Goal: Navigation & Orientation: Find specific page/section

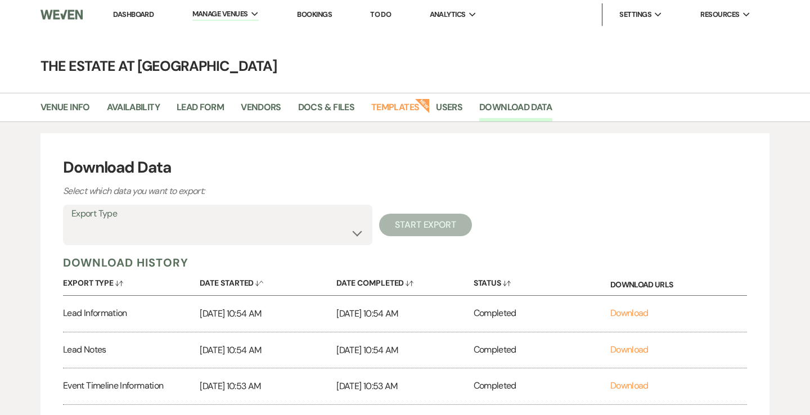
click at [143, 14] on link "Dashboard" at bounding box center [133, 15] width 41 height 10
click at [133, 12] on link "Dashboard" at bounding box center [133, 15] width 41 height 10
click at [128, 14] on link "Dashboard" at bounding box center [133, 15] width 41 height 10
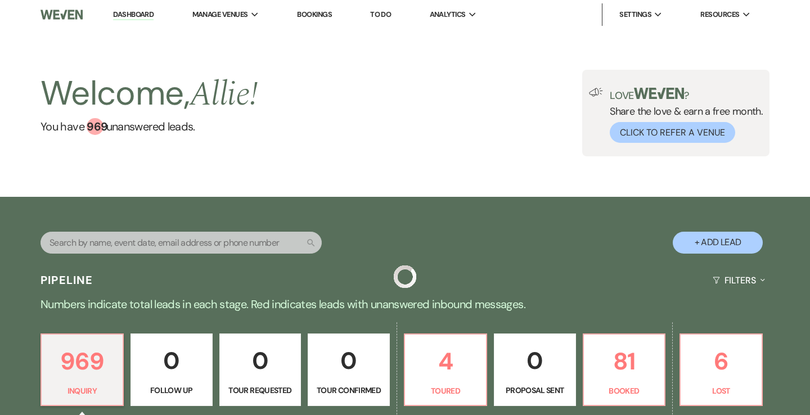
scroll to position [168, 0]
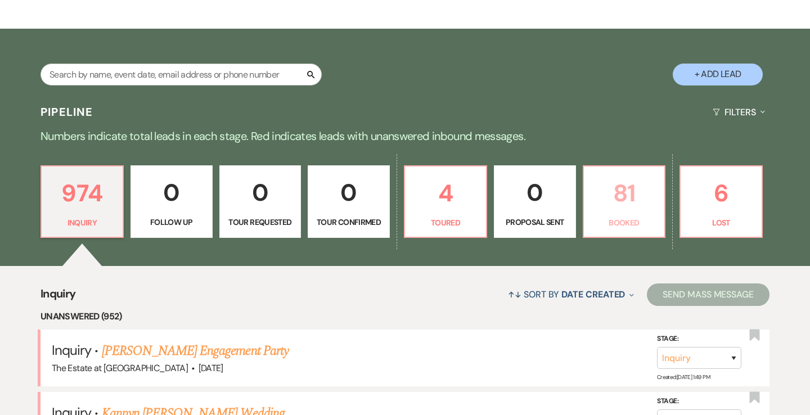
click at [627, 198] on p "81" at bounding box center [625, 193] width 68 height 38
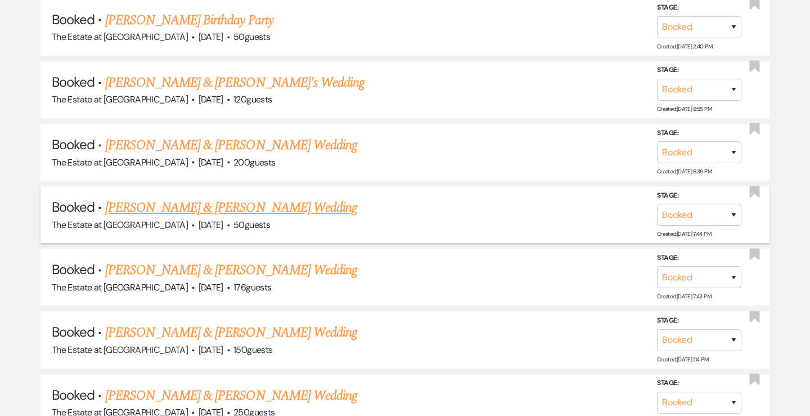
scroll to position [2950, 0]
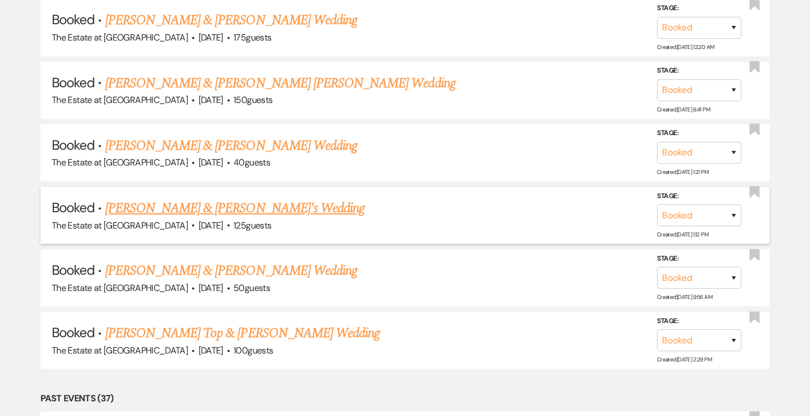
click at [246, 213] on link "[PERSON_NAME] & [PERSON_NAME]'s Wedding" at bounding box center [235, 208] width 260 height 20
